Goal: Task Accomplishment & Management: Manage account settings

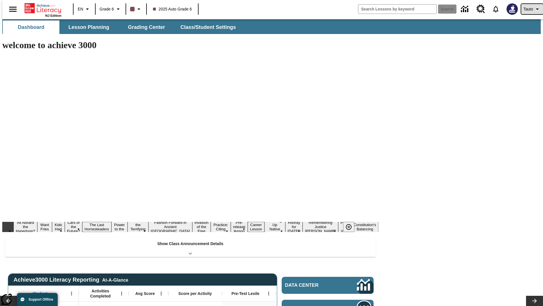
click at [530, 9] on span "Tauto" at bounding box center [529, 9] width 10 height 6
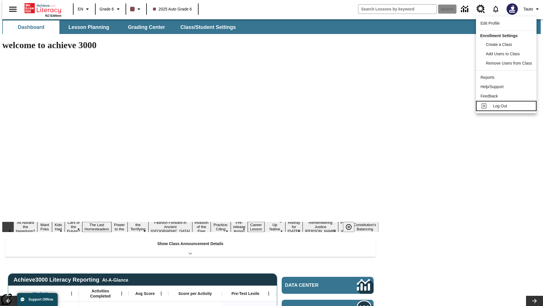
click at [508, 106] on span "Log Out" at bounding box center [500, 106] width 14 height 5
